Goal: Task Accomplishment & Management: Manage account settings

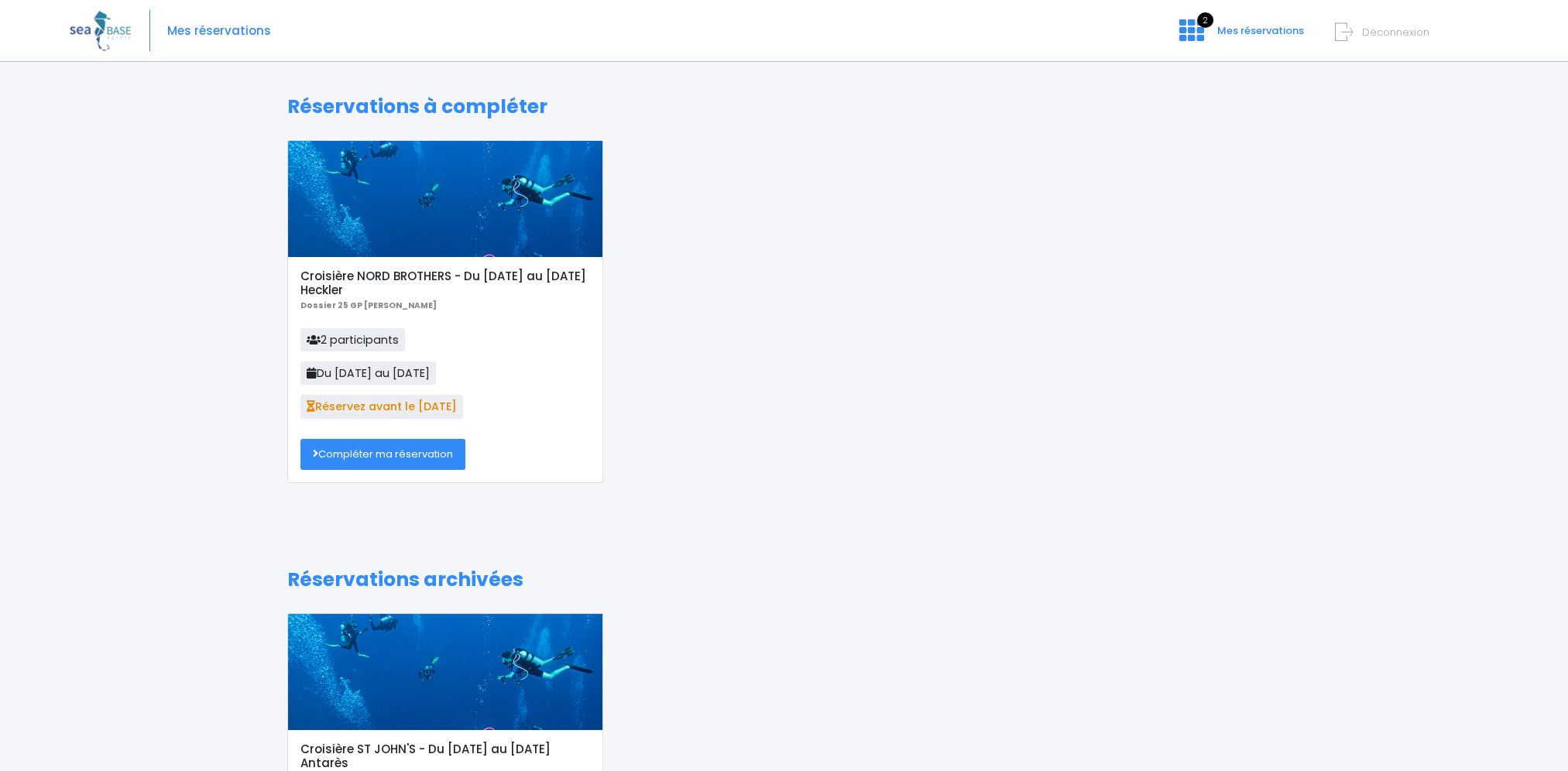
click at [415, 462] on link "Compléter ma réservation" at bounding box center [382, 454] width 165 height 31
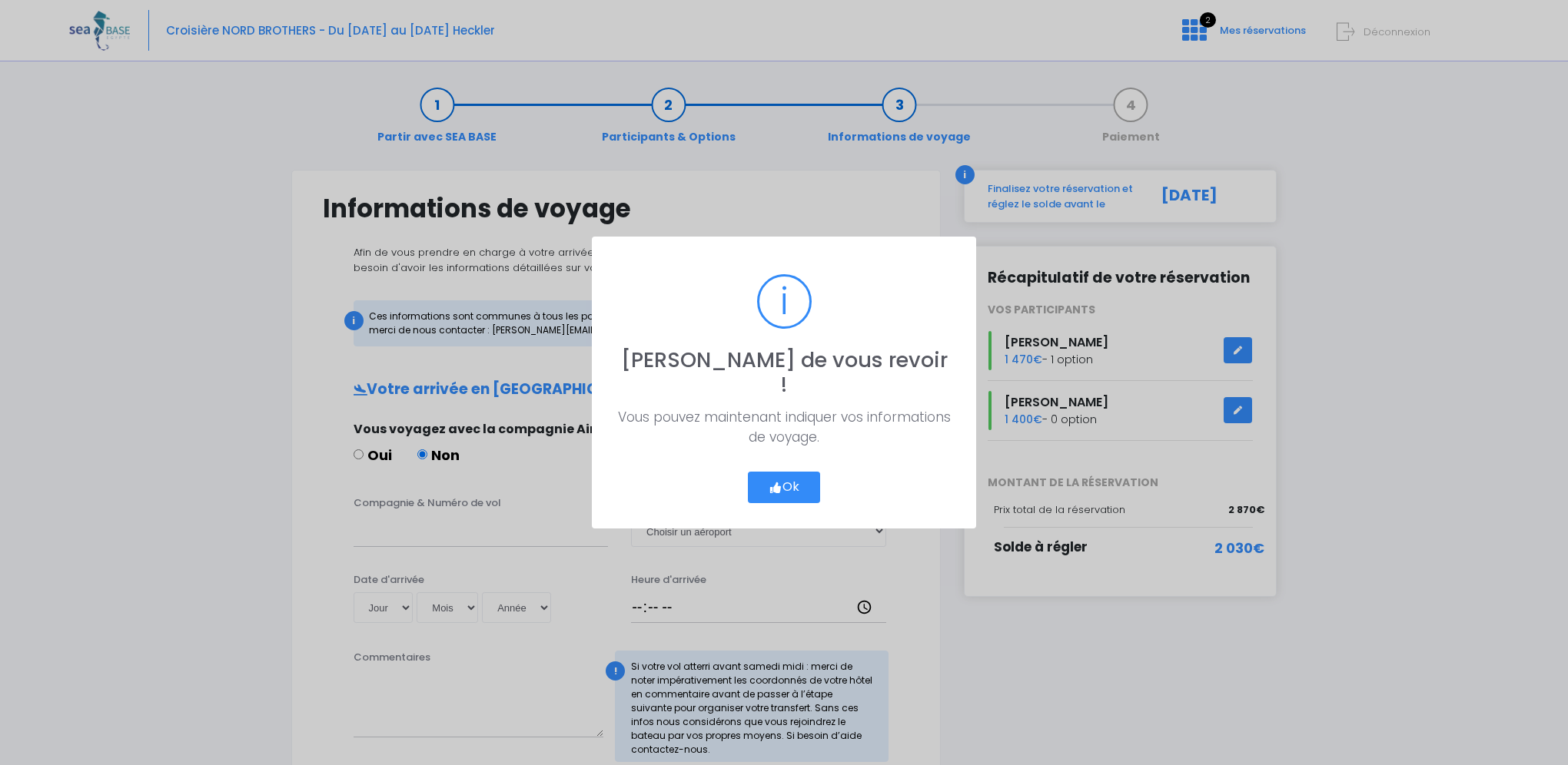
click at [787, 472] on button "Ok" at bounding box center [784, 488] width 72 height 33
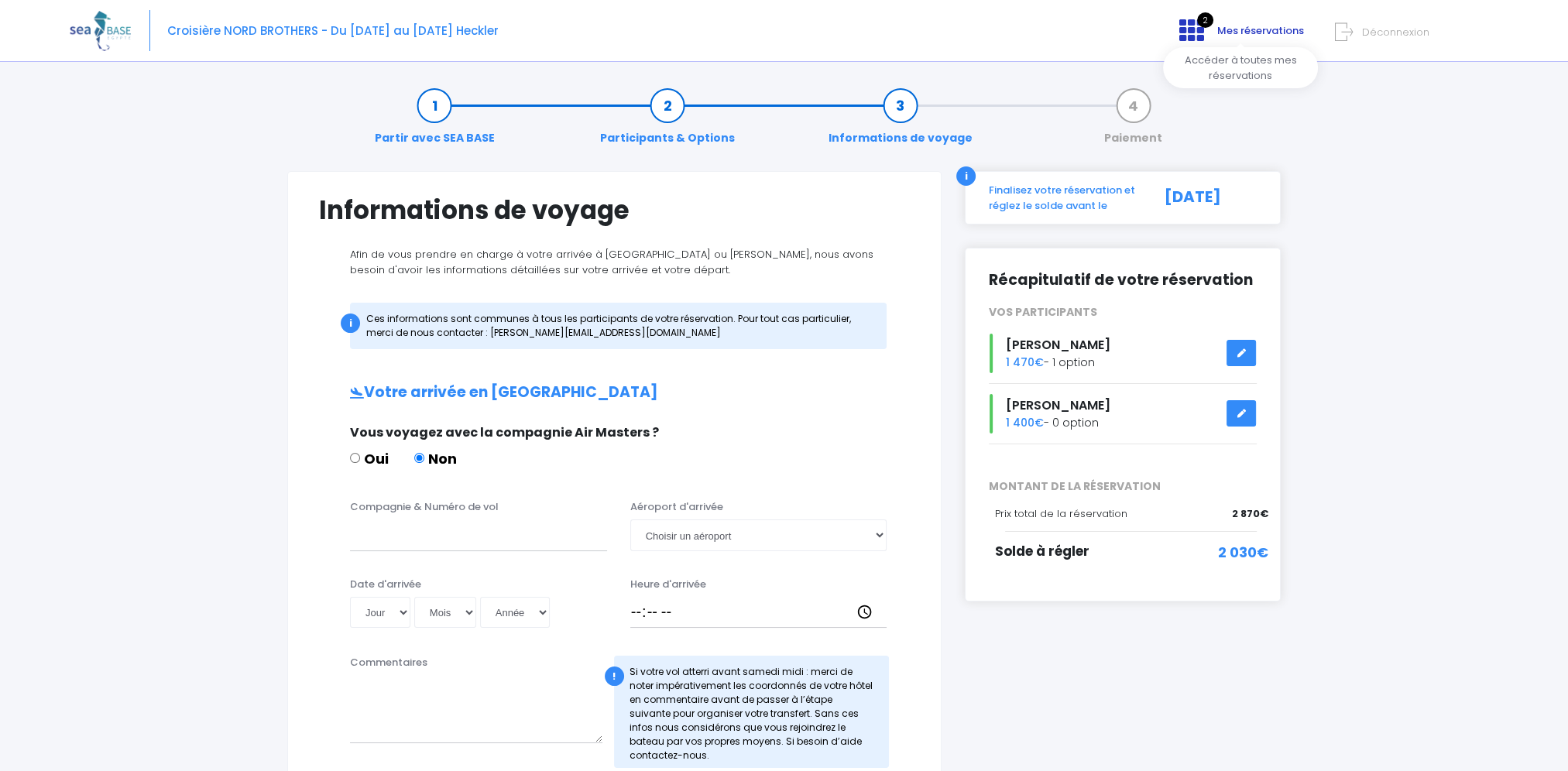
click at [1193, 34] on icon at bounding box center [1192, 31] width 25 height 25
